Goal: Ask a question

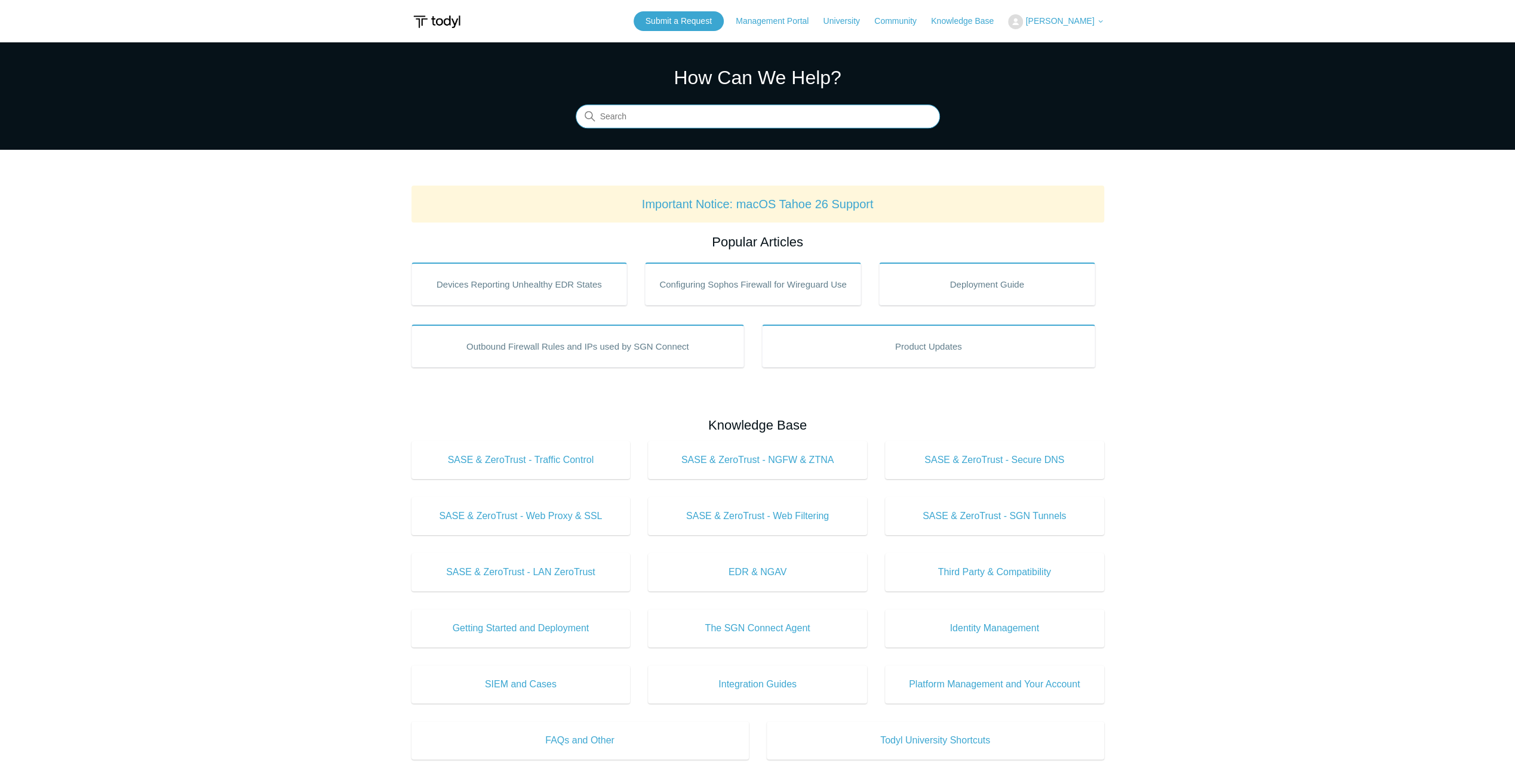
click at [740, 125] on input "Search" at bounding box center [757, 117] width 364 height 24
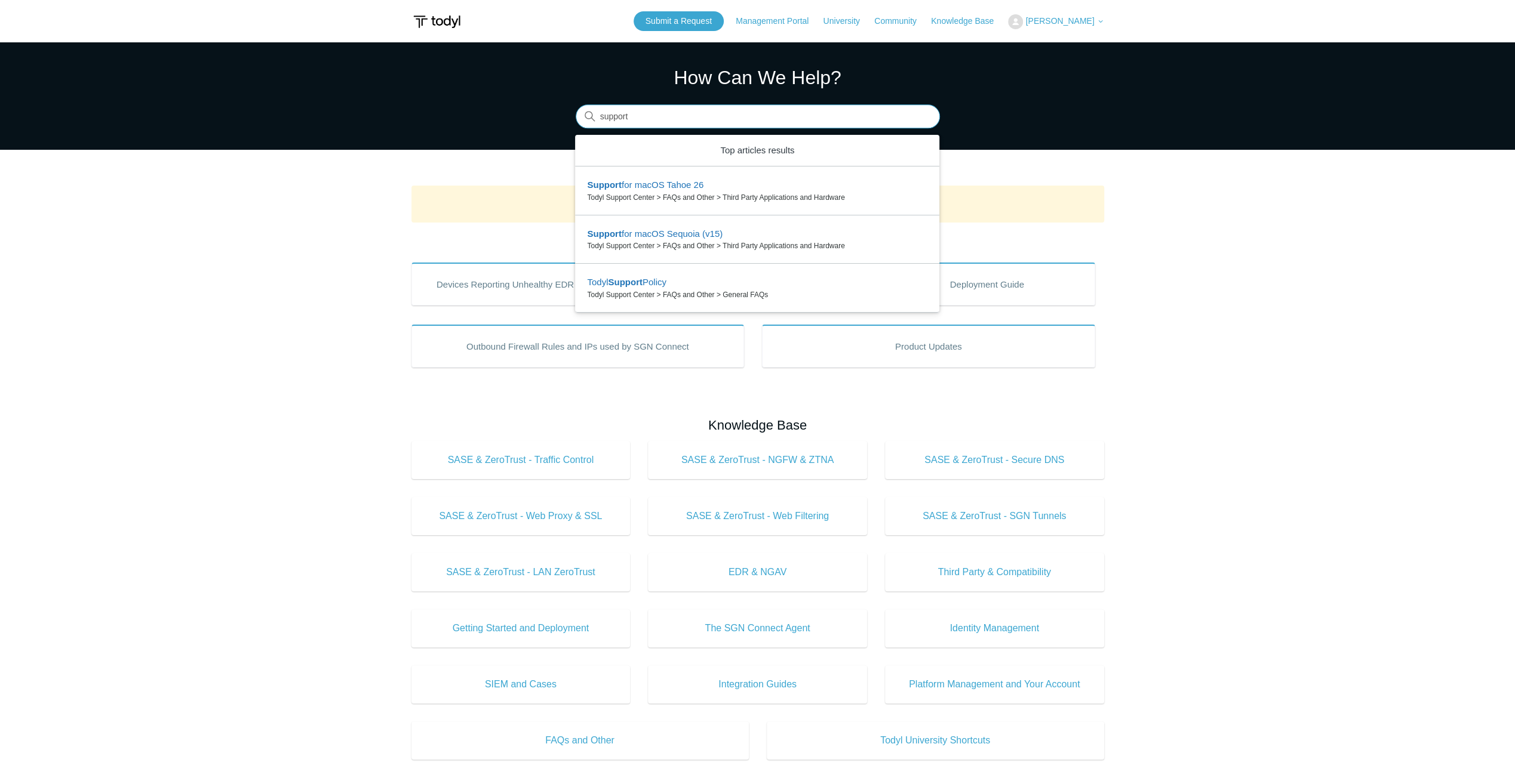
type input "support"
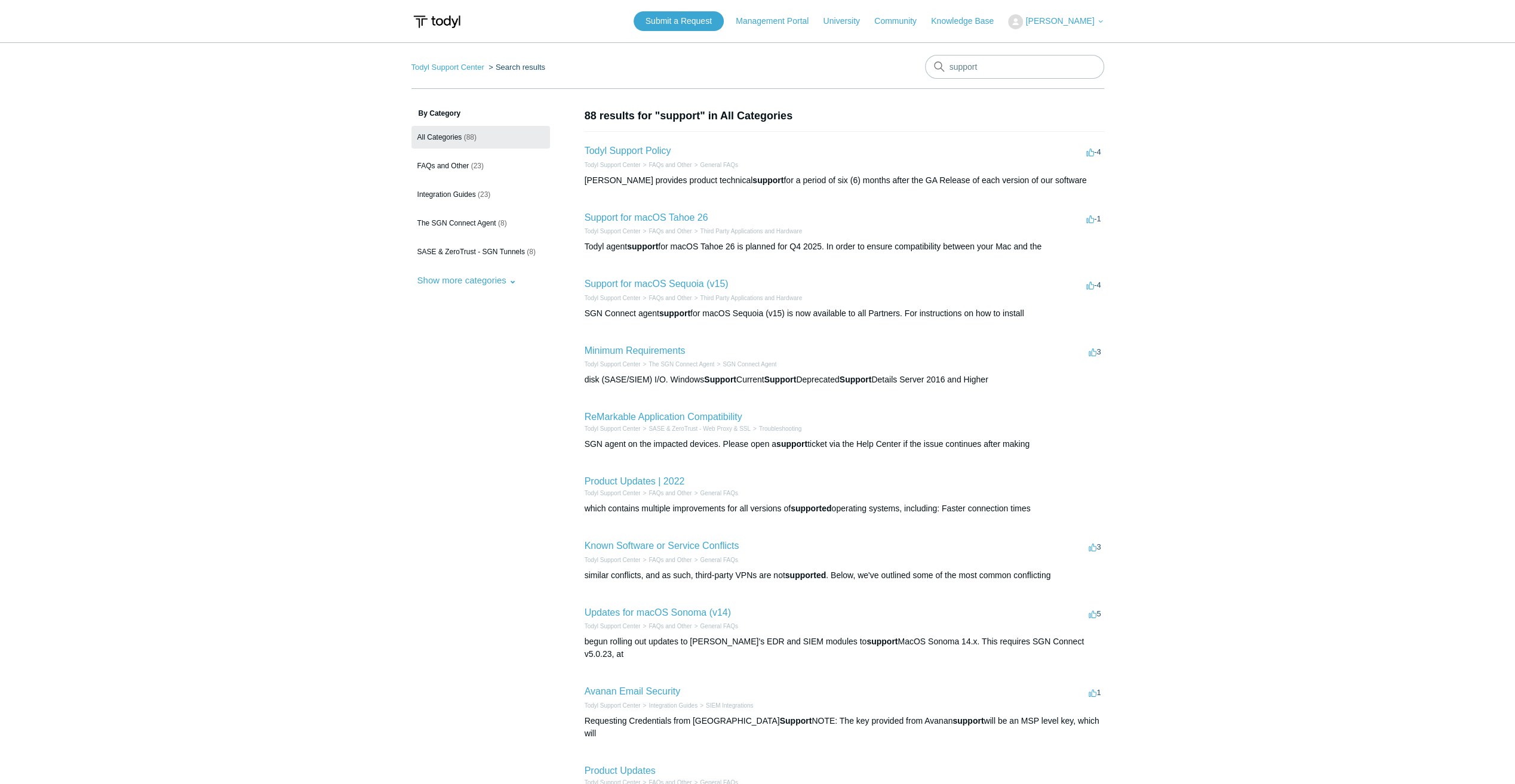
click at [1263, 482] on main "Todyl Support Center Search results support By Category All Categories (88) FAQ…" at bounding box center [757, 451] width 1515 height 819
click at [452, 463] on aside "By Category All Categories (88) FAQs and Other (23) Integration Guides (23) The…" at bounding box center [481, 463] width 138 height 712
